Goal: Task Accomplishment & Management: Use online tool/utility

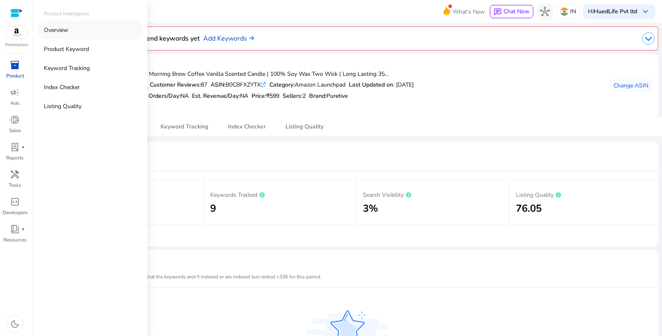
click at [65, 35] on link "Overview" at bounding box center [90, 30] width 106 height 19
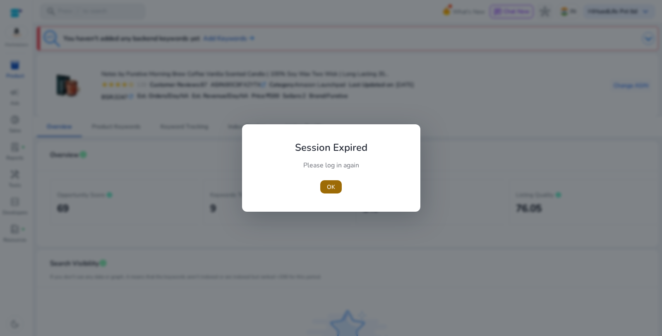
click at [336, 179] on span "button" at bounding box center [331, 187] width 22 height 20
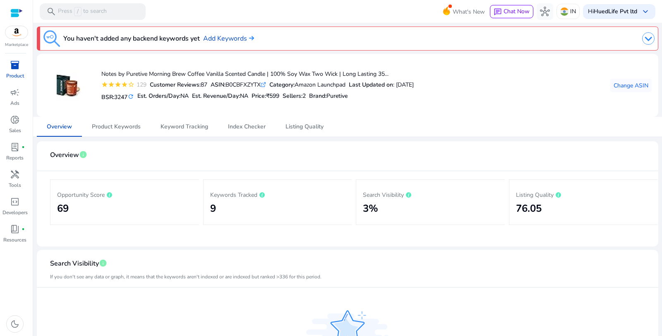
click at [335, 182] on div "Keywords Tracked 9" at bounding box center [277, 202] width 149 height 46
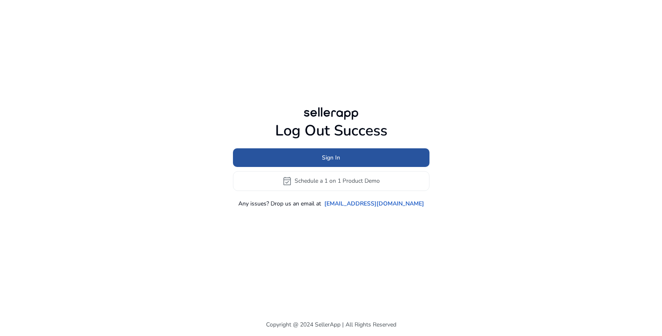
click at [337, 161] on span "Sign In" at bounding box center [331, 157] width 18 height 9
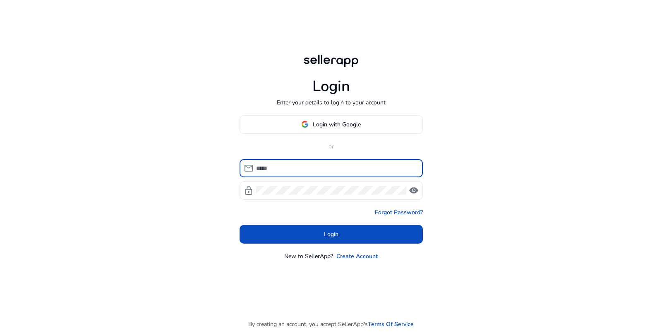
type input "**********"
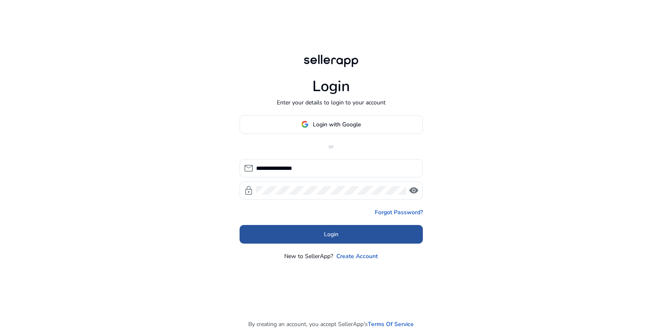
click at [313, 230] on span at bounding box center [331, 234] width 183 height 20
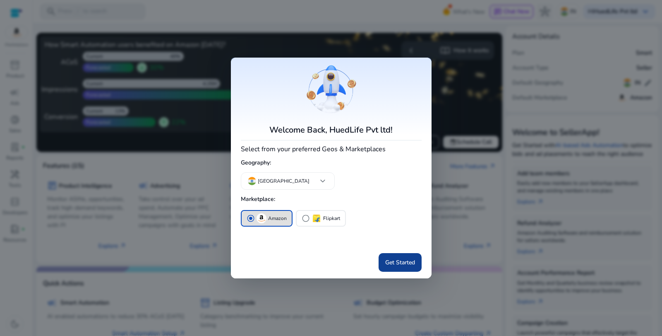
click at [403, 266] on span at bounding box center [400, 262] width 43 height 20
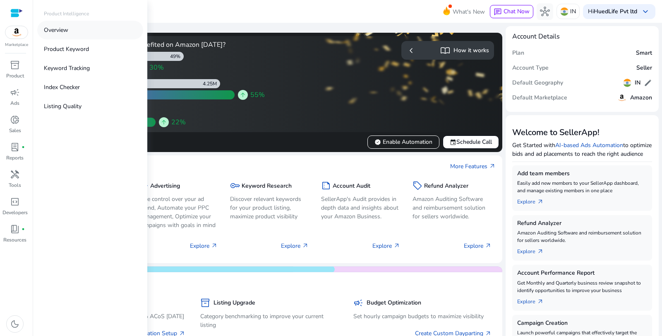
click at [70, 26] on link "Overview" at bounding box center [90, 30] width 106 height 19
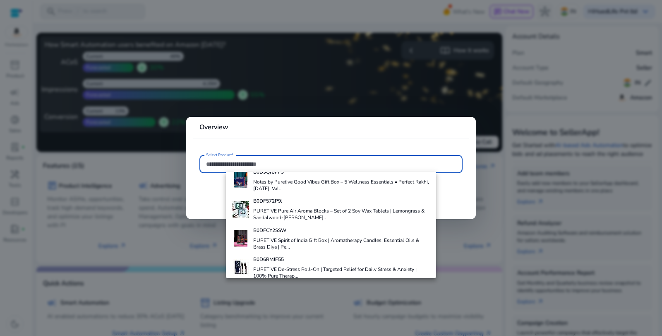
scroll to position [317, 0]
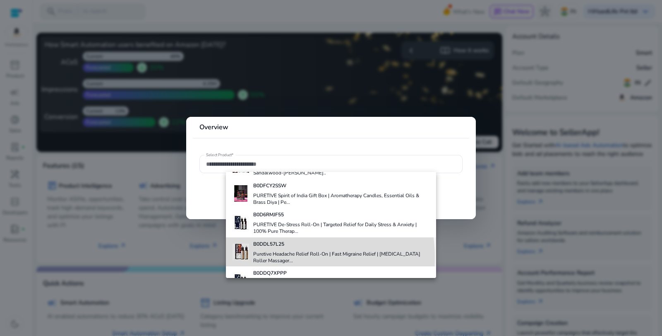
click at [266, 257] on h4 "Puretive Headache Relief Roll-On | Fast Migraine Relief | [MEDICAL_DATA] Roller…" at bounding box center [341, 256] width 177 height 13
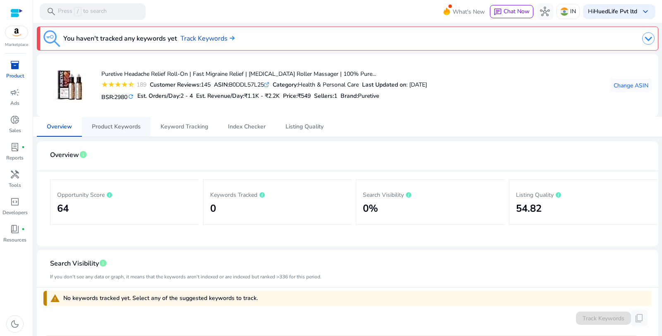
click at [130, 124] on span "Product Keywords" at bounding box center [116, 127] width 49 height 6
